Goal: Transaction & Acquisition: Purchase product/service

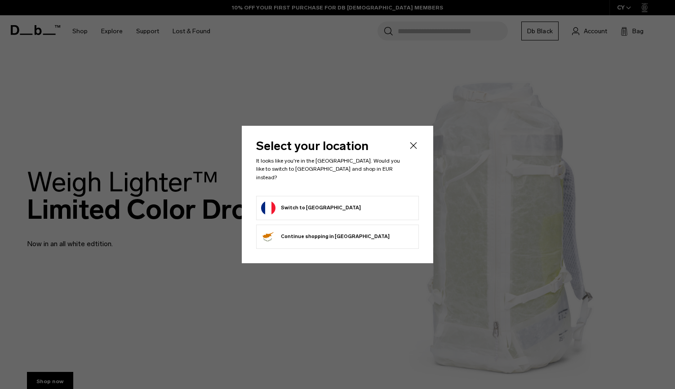
click at [354, 208] on form "Switch to France" at bounding box center [337, 208] width 153 height 14
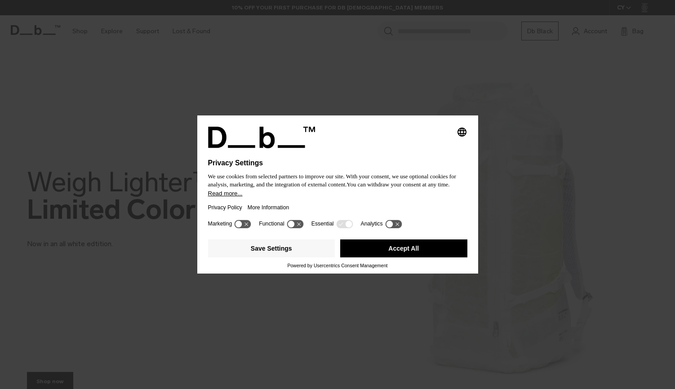
click at [408, 249] on button "Accept All" at bounding box center [403, 249] width 127 height 18
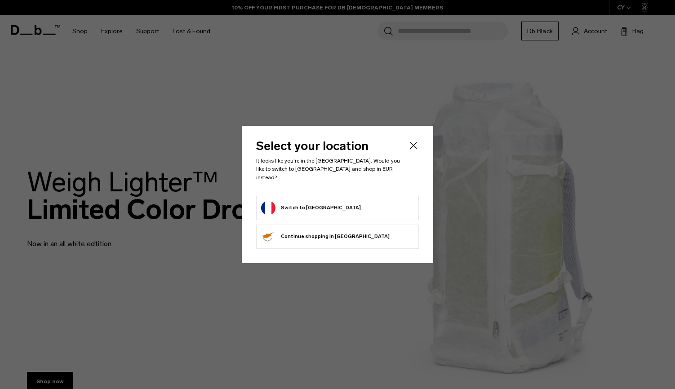
click at [310, 204] on button "Switch to France" at bounding box center [311, 208] width 100 height 14
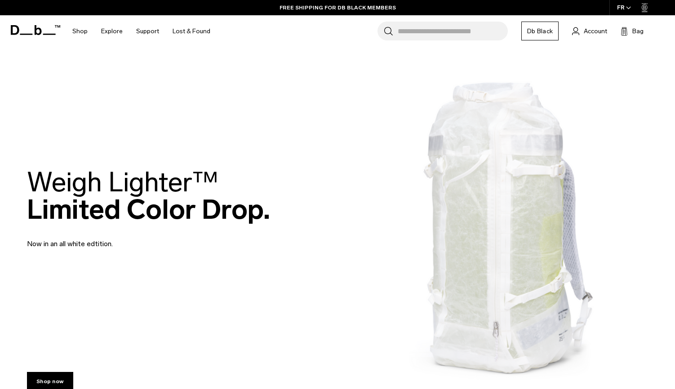
click at [408, 30] on input "Search for Bags, Luggage..." at bounding box center [453, 31] width 110 height 19
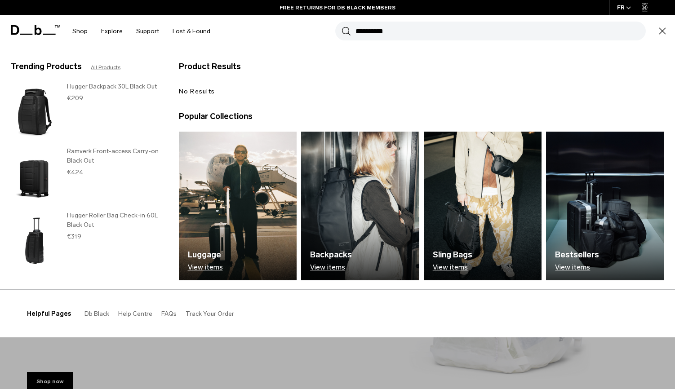
type input "**********"
click at [478, 169] on img at bounding box center [483, 206] width 118 height 149
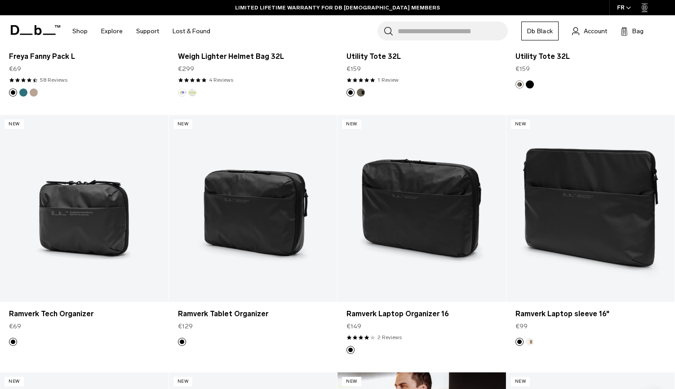
scroll to position [890, 0]
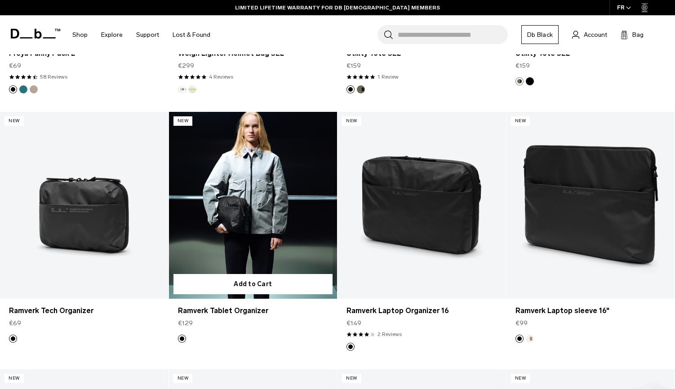
click at [311, 204] on link "Ramverk Tablet Organizer" at bounding box center [253, 205] width 169 height 187
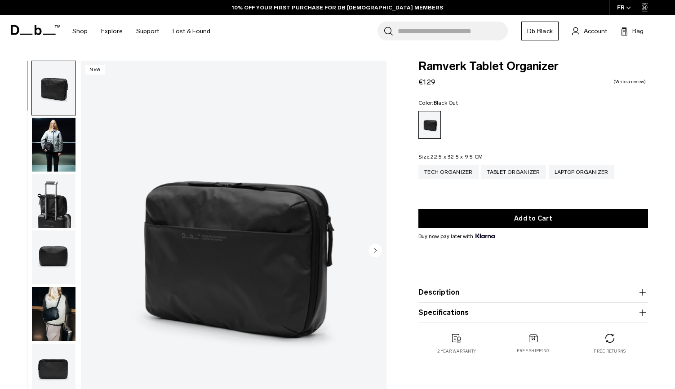
click at [374, 249] on circle "Next slide" at bounding box center [374, 250] width 13 height 13
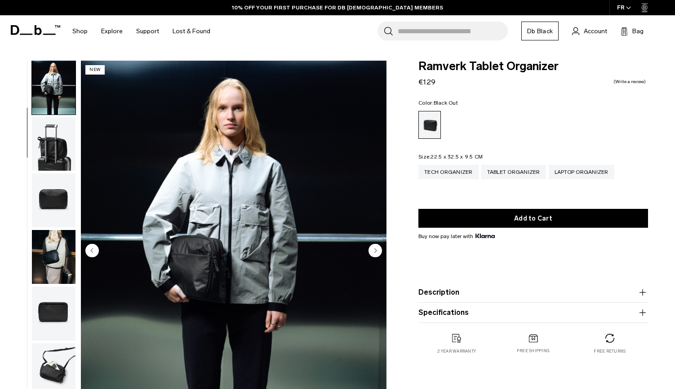
click at [374, 249] on circle "Next slide" at bounding box center [374, 250] width 13 height 13
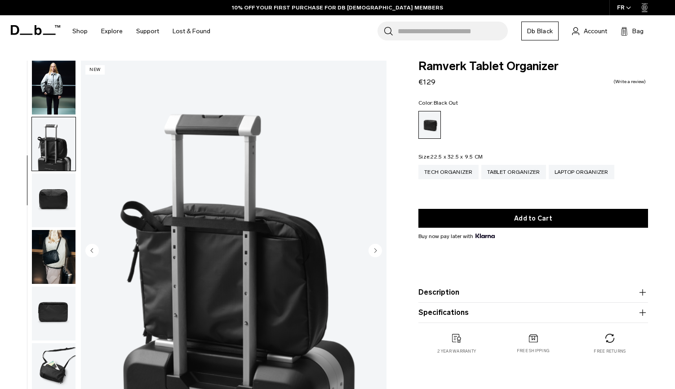
scroll to position [74, 0]
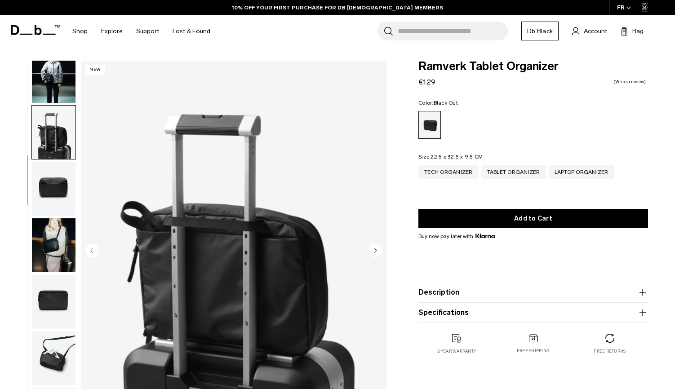
click at [374, 249] on circle "Next slide" at bounding box center [374, 250] width 13 height 13
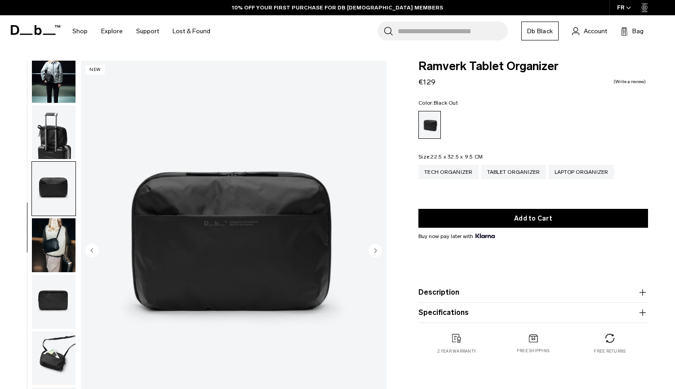
click at [374, 249] on circle "Next slide" at bounding box center [374, 250] width 13 height 13
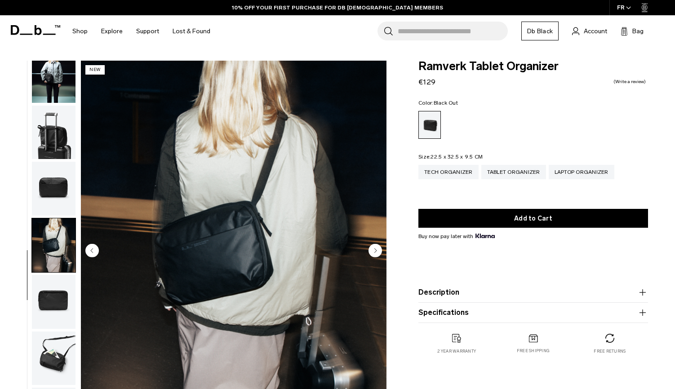
click at [374, 249] on circle "Next slide" at bounding box center [374, 250] width 13 height 13
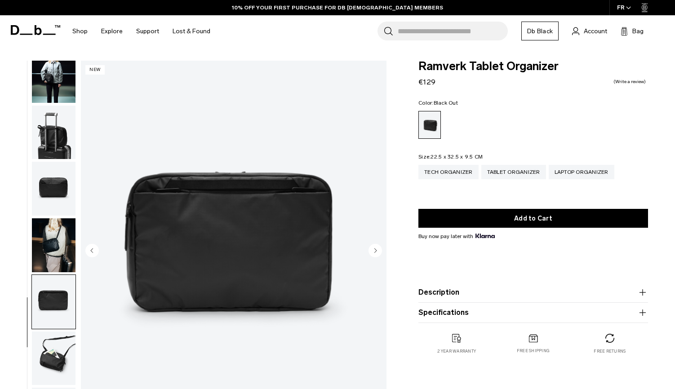
click at [374, 249] on circle "Next slide" at bounding box center [374, 250] width 13 height 13
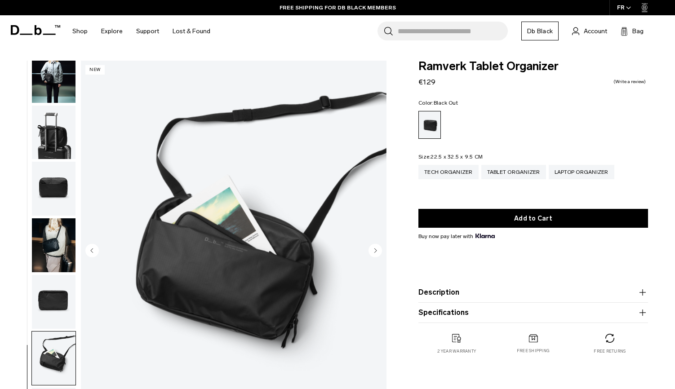
click at [374, 249] on circle "Next slide" at bounding box center [374, 250] width 13 height 13
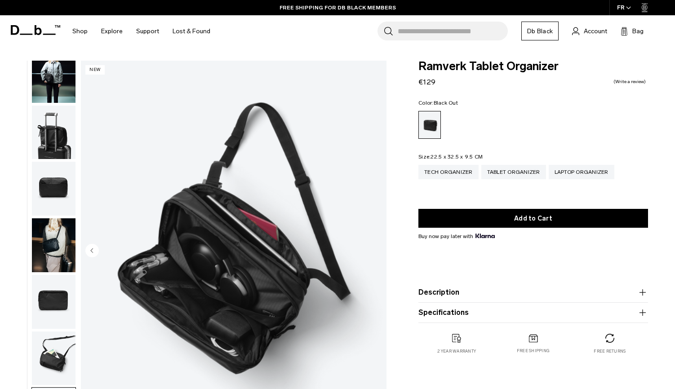
click at [374, 249] on img "8 / 8" at bounding box center [234, 251] width 306 height 381
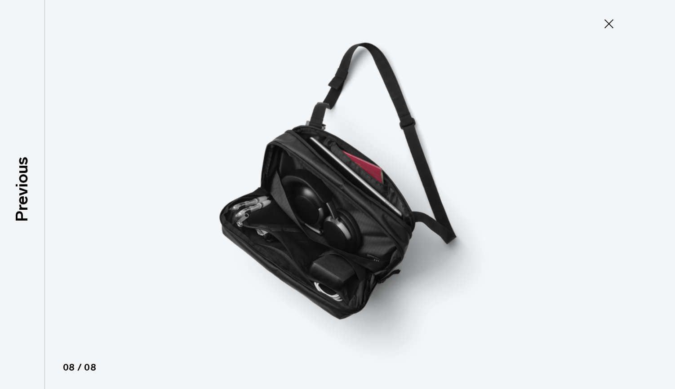
click at [610, 22] on icon at bounding box center [608, 23] width 9 height 9
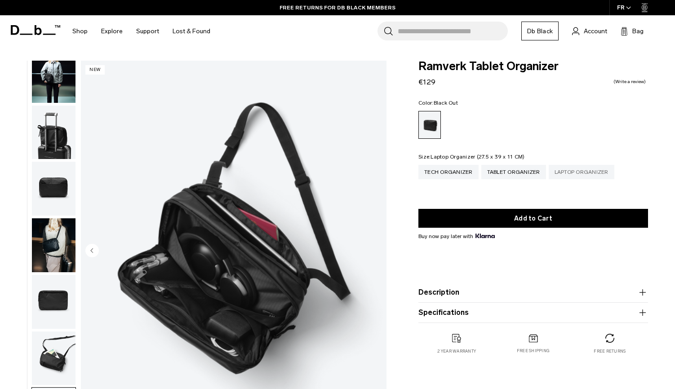
click at [586, 171] on div "Laptop Organizer" at bounding box center [582, 172] width 66 height 14
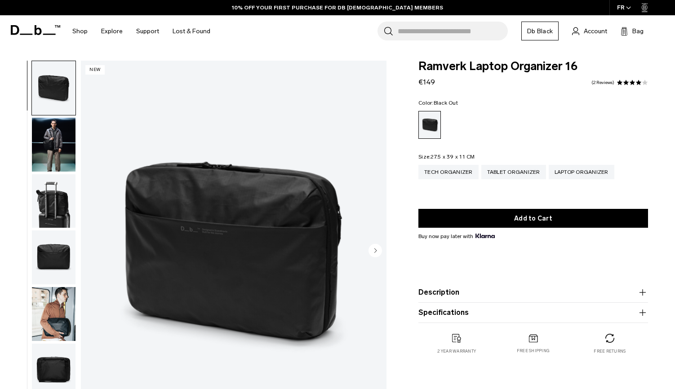
click at [373, 249] on circle "Next slide" at bounding box center [374, 250] width 13 height 13
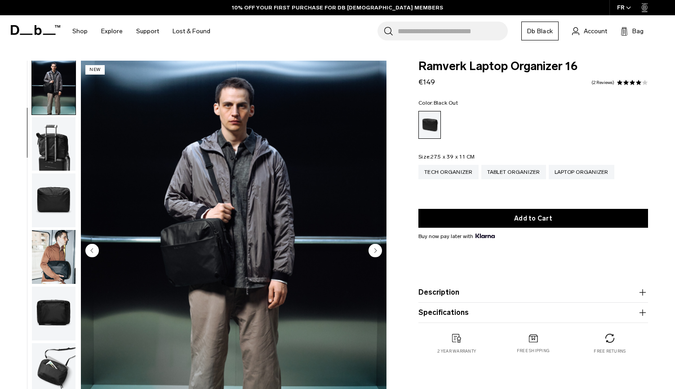
click at [373, 249] on circle "Next slide" at bounding box center [374, 250] width 13 height 13
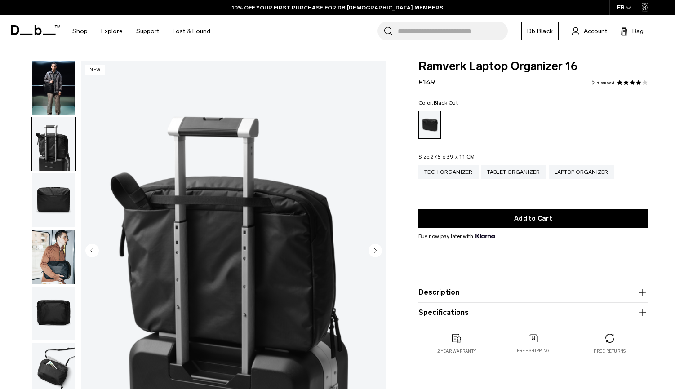
scroll to position [74, 0]
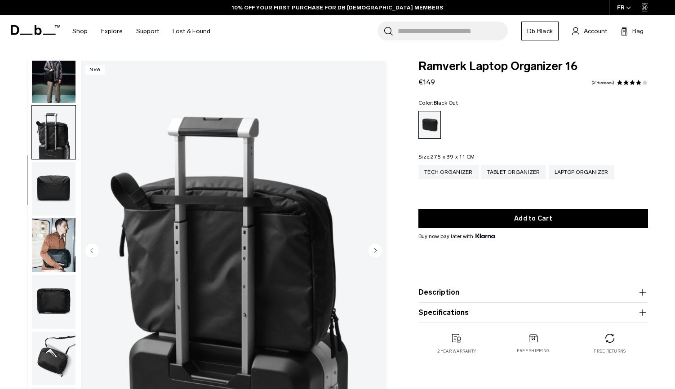
click at [373, 249] on circle "Next slide" at bounding box center [374, 250] width 13 height 13
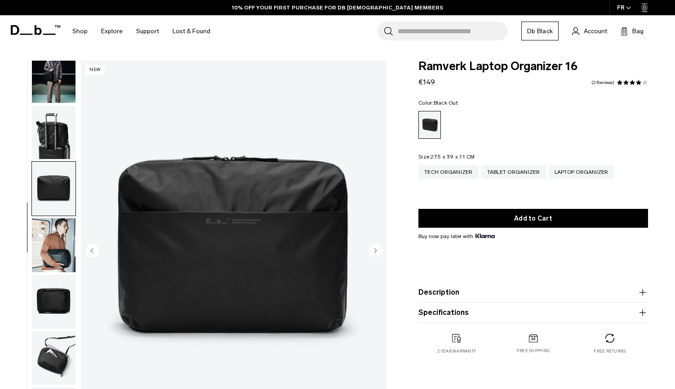
click at [373, 249] on circle "Next slide" at bounding box center [374, 250] width 13 height 13
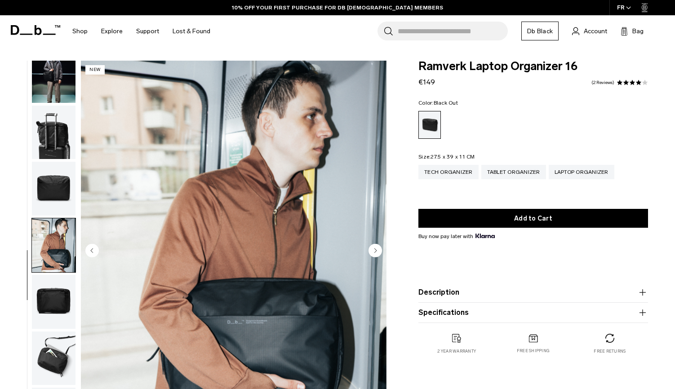
click at [373, 249] on circle "Next slide" at bounding box center [374, 250] width 13 height 13
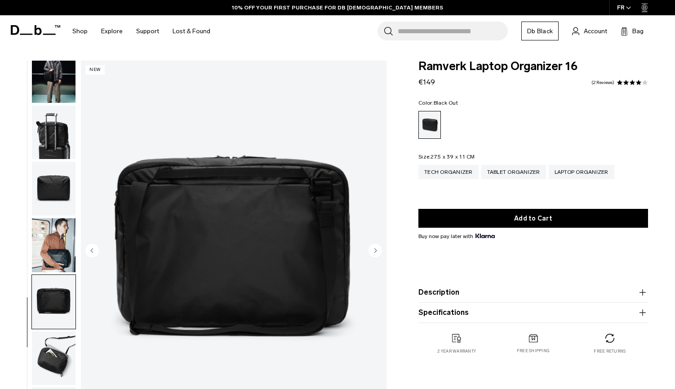
click at [373, 249] on circle "Next slide" at bounding box center [374, 250] width 13 height 13
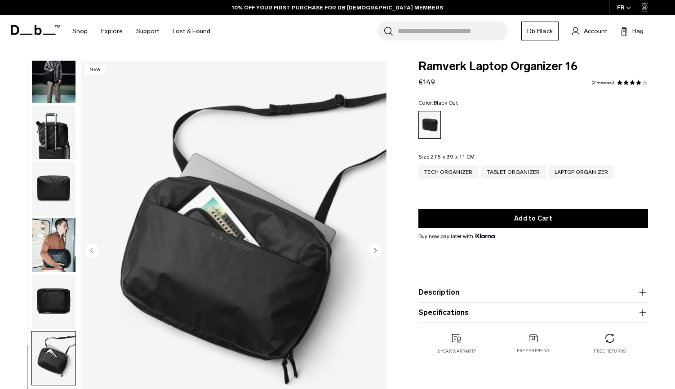
click at [373, 249] on circle "Next slide" at bounding box center [374, 250] width 13 height 13
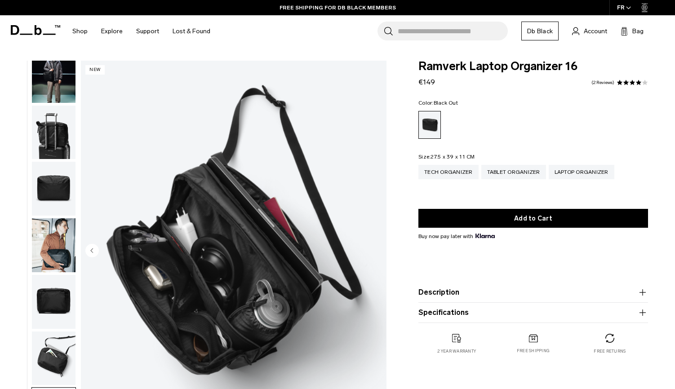
click at [373, 249] on img "8 / 8" at bounding box center [234, 251] width 306 height 381
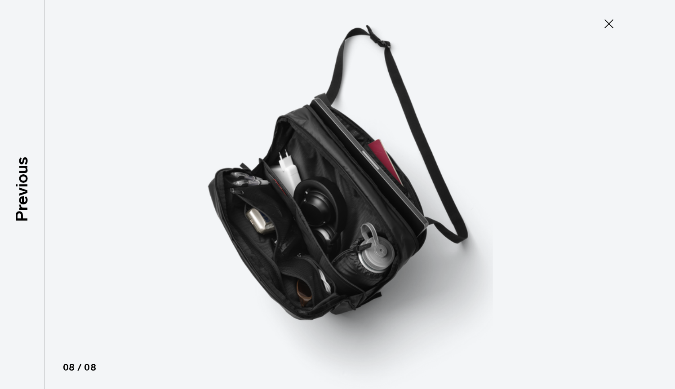
click at [605, 26] on icon at bounding box center [609, 24] width 14 height 14
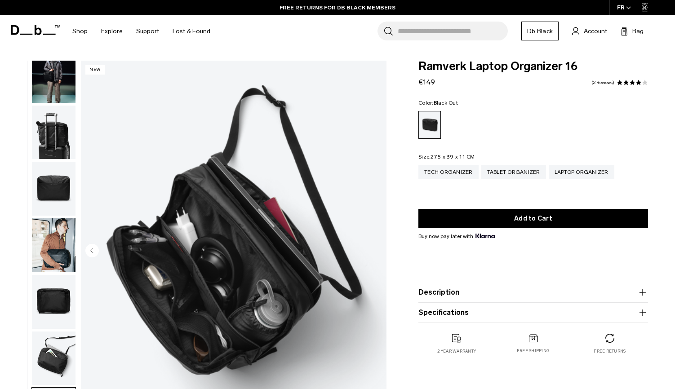
scroll to position [69, 0]
